Goal: Task Accomplishment & Management: Complete application form

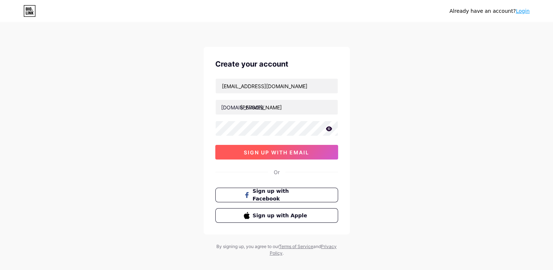
click at [310, 153] on button "sign up with email" at bounding box center [276, 152] width 123 height 15
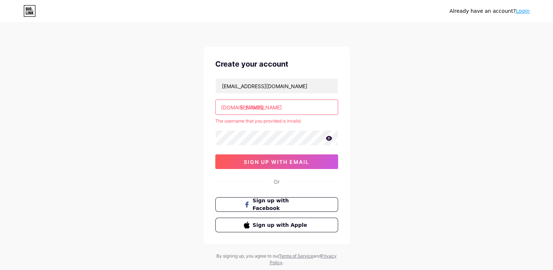
click at [272, 109] on input "[PERSON_NAME]" at bounding box center [277, 107] width 122 height 15
click at [272, 106] on input "[PERSON_NAME]" at bounding box center [277, 107] width 122 height 15
click at [356, 91] on div "Already have an account? Login Create your account [EMAIL_ADDRESS][DOMAIN_NAME]…" at bounding box center [276, 144] width 553 height 289
click at [281, 162] on span "sign up with email" at bounding box center [276, 162] width 65 height 6
click at [268, 110] on input "[PERSON_NAME]" at bounding box center [277, 107] width 122 height 15
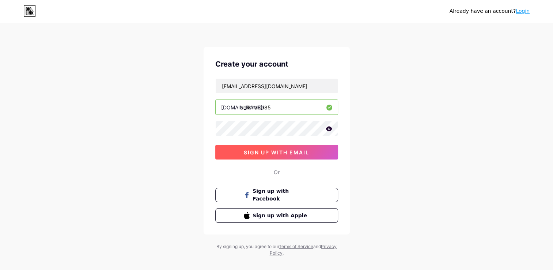
type input "adilshaikh85"
click at [287, 148] on button "sign up with email" at bounding box center [276, 152] width 123 height 15
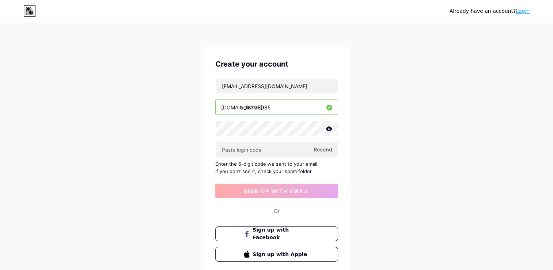
click at [290, 160] on div "Enter the 6-digit code we sent to your email. If you don’t see it, check your s…" at bounding box center [276, 167] width 123 height 15
drag, startPoint x: 289, startPoint y: 156, endPoint x: 287, endPoint y: 152, distance: 3.9
click at [289, 156] on div at bounding box center [276, 149] width 123 height 15
click at [266, 154] on input "text" at bounding box center [277, 149] width 122 height 15
paste input "410998"
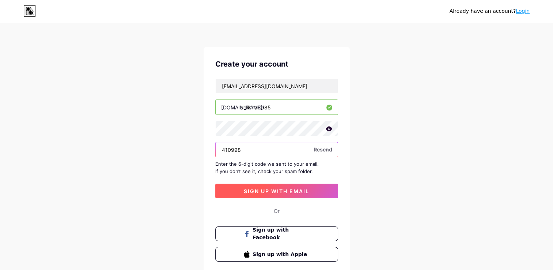
type input "410998"
click at [260, 186] on button "sign up with email" at bounding box center [276, 191] width 123 height 15
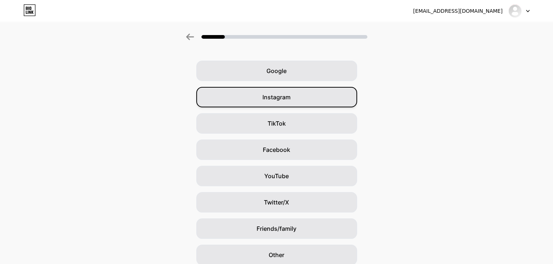
scroll to position [51, 0]
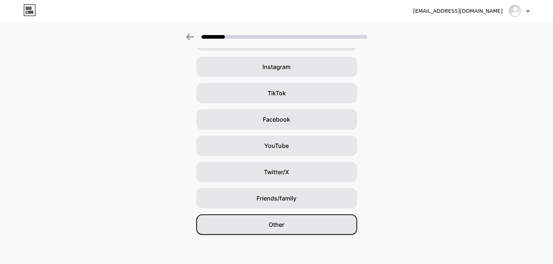
click at [269, 220] on div "Other" at bounding box center [276, 225] width 161 height 20
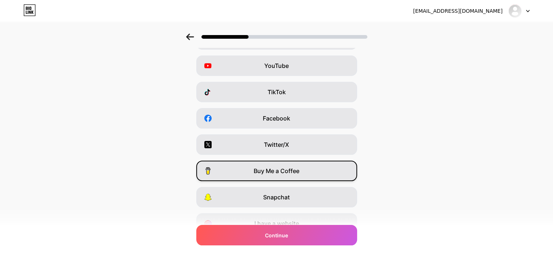
scroll to position [0, 0]
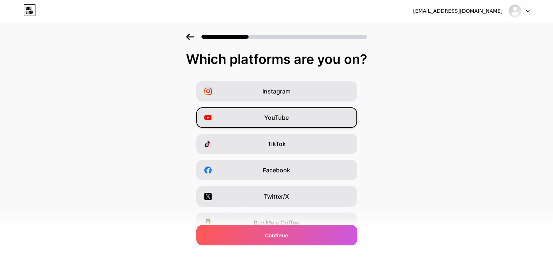
click at [297, 122] on div "YouTube" at bounding box center [276, 117] width 161 height 20
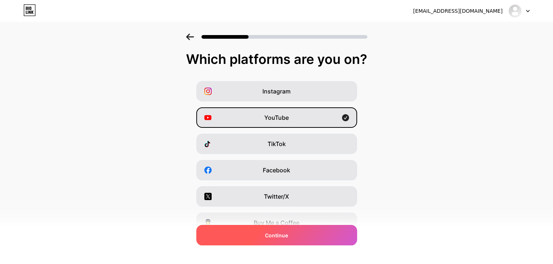
click at [303, 230] on div "Continue" at bounding box center [276, 235] width 161 height 20
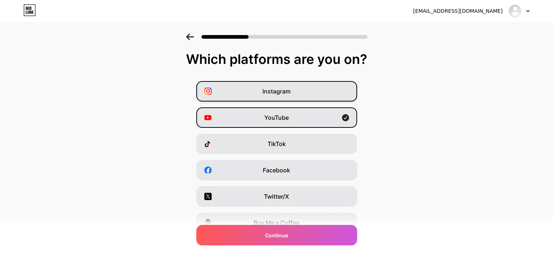
click at [302, 88] on div "Instagram" at bounding box center [276, 91] width 161 height 20
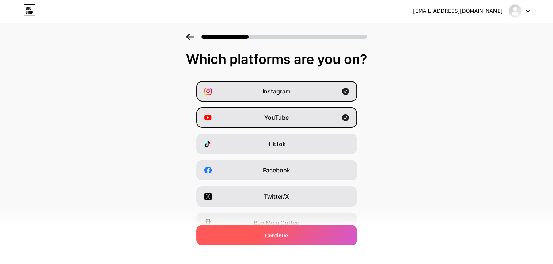
click at [309, 232] on div "Continue" at bounding box center [276, 235] width 161 height 20
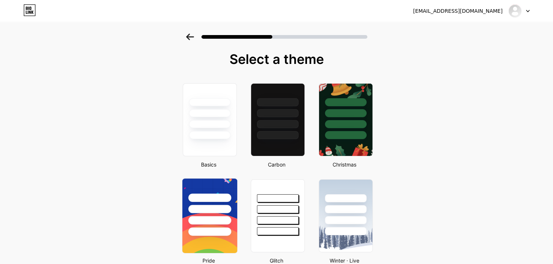
scroll to position [73, 0]
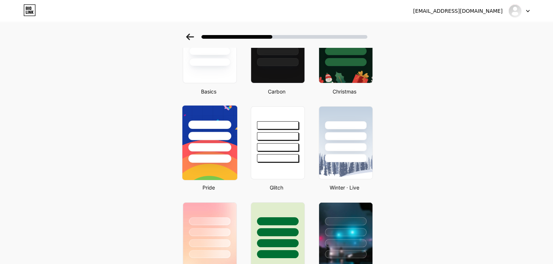
click at [210, 155] on div at bounding box center [209, 159] width 43 height 8
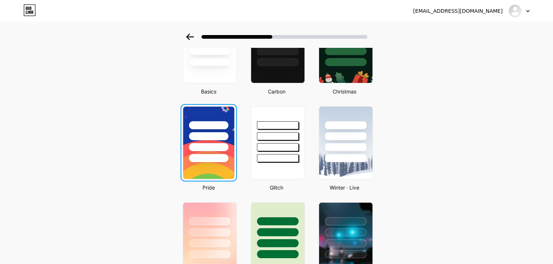
scroll to position [0, 0]
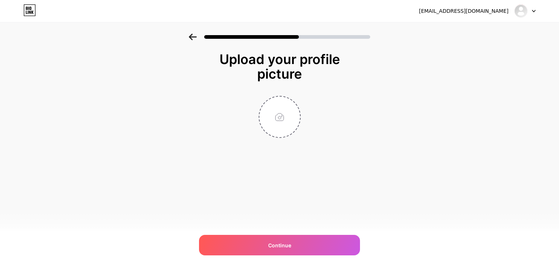
click at [193, 40] on icon at bounding box center [193, 37] width 8 height 7
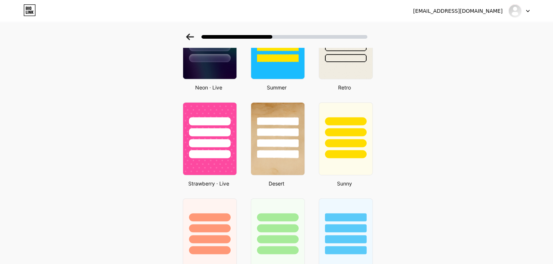
scroll to position [219, 0]
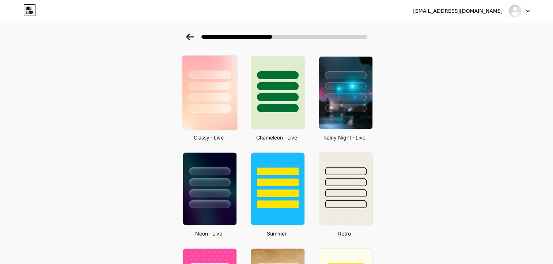
click at [199, 93] on div at bounding box center [209, 97] width 43 height 8
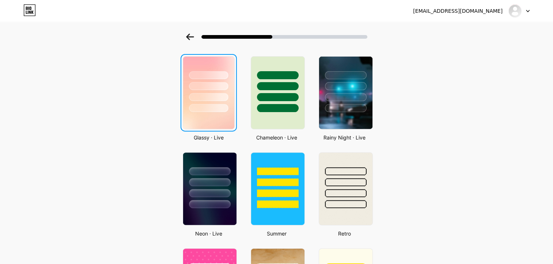
scroll to position [0, 0]
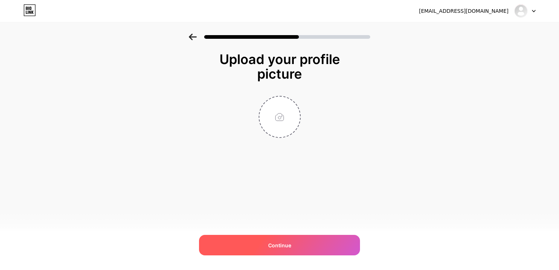
click at [257, 242] on div "Continue" at bounding box center [279, 245] width 161 height 20
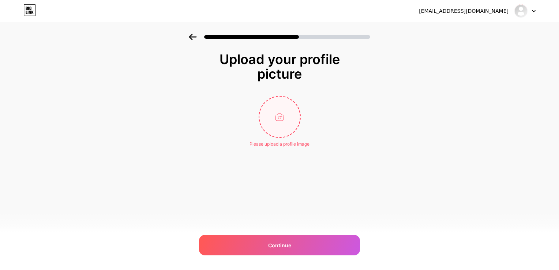
click at [280, 106] on input "file" at bounding box center [279, 117] width 41 height 41
type input "C:\fakepath\ish-generated-1758051643427.png"
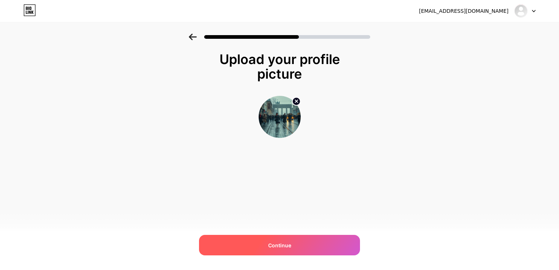
click at [254, 249] on div "Continue" at bounding box center [279, 245] width 161 height 20
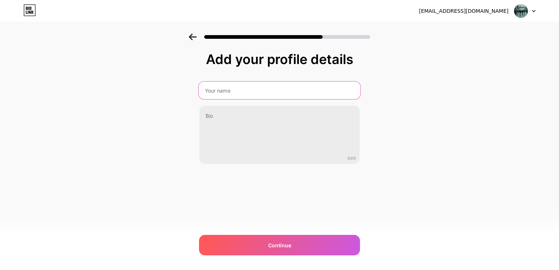
click at [243, 92] on input "text" at bounding box center [279, 91] width 162 height 18
type input "[PERSON_NAME]"
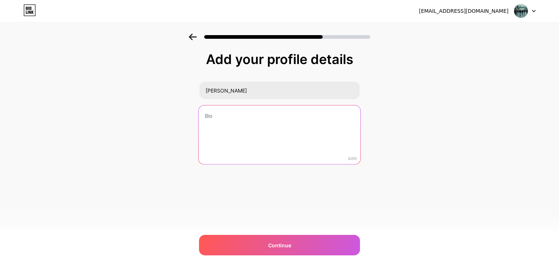
click at [246, 118] on textarea at bounding box center [279, 135] width 162 height 60
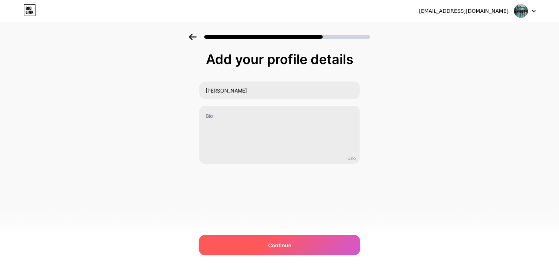
click at [253, 245] on div "Continue" at bounding box center [279, 245] width 161 height 20
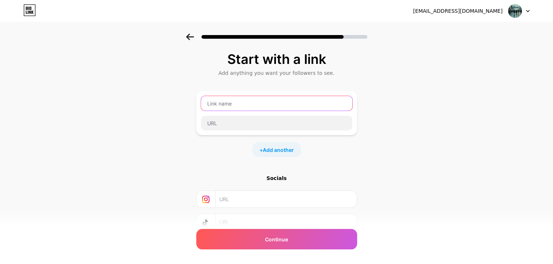
click at [248, 101] on input "text" at bounding box center [276, 103] width 151 height 15
click at [251, 109] on input "text" at bounding box center [276, 103] width 151 height 15
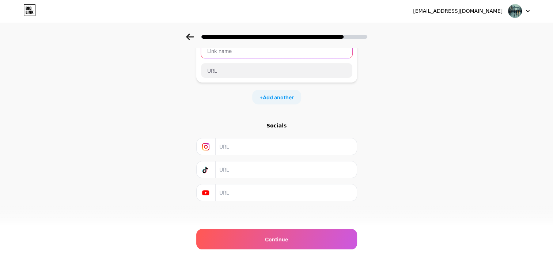
scroll to position [54, 0]
click at [254, 146] on input "text" at bounding box center [285, 145] width 133 height 16
click at [232, 113] on div "Start with a link Add anything you want your followers to see. + Add another So…" at bounding box center [276, 98] width 161 height 202
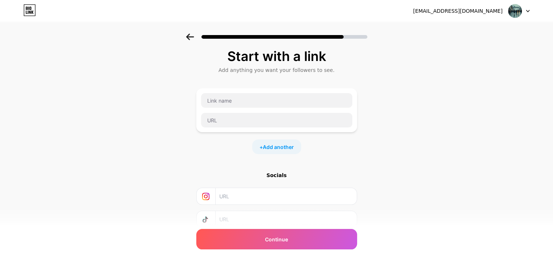
scroll to position [0, 0]
